Goal: Task Accomplishment & Management: Manage account settings

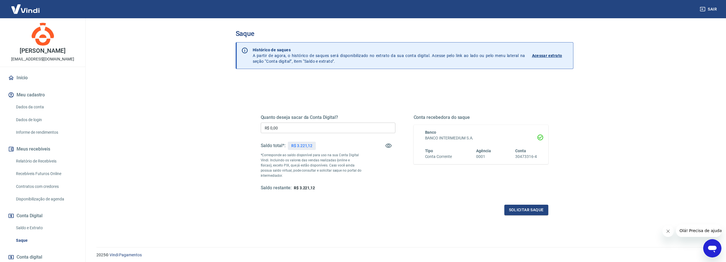
click at [292, 130] on input "R$ 0,00" at bounding box center [328, 128] width 135 height 11
type input "R$ 3.221,12"
click at [520, 211] on button "Solicitar saque" at bounding box center [526, 210] width 44 height 11
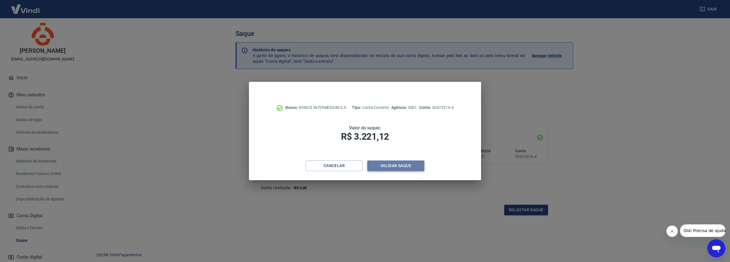
click at [413, 169] on button "Validar saque" at bounding box center [395, 166] width 57 height 11
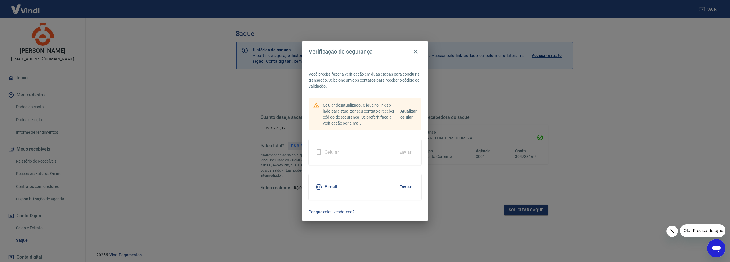
click at [397, 188] on button "Enviar" at bounding box center [405, 187] width 19 height 12
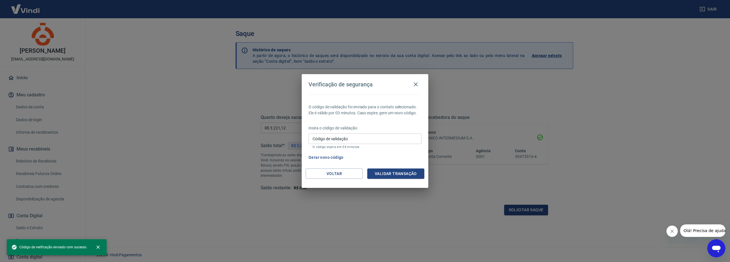
click at [343, 144] on input "Código de validação" at bounding box center [365, 139] width 113 height 11
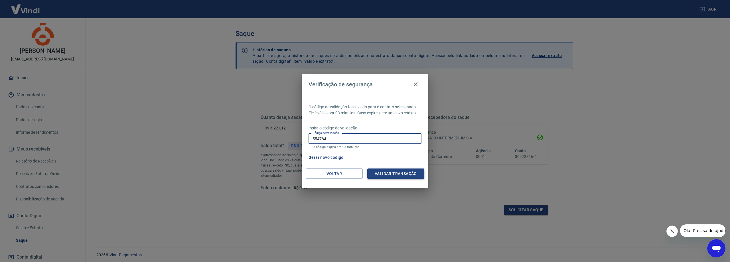
type input "554784"
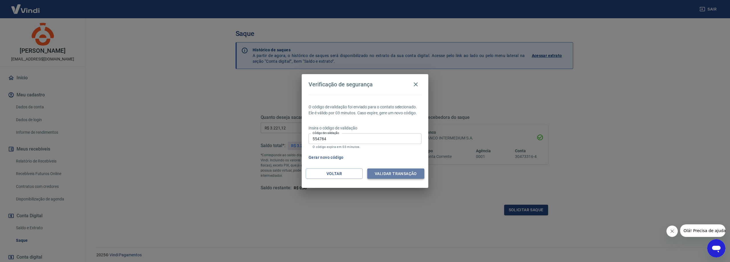
click at [394, 169] on button "Validar transação" at bounding box center [395, 174] width 57 height 11
